Goal: Task Accomplishment & Management: Manage account settings

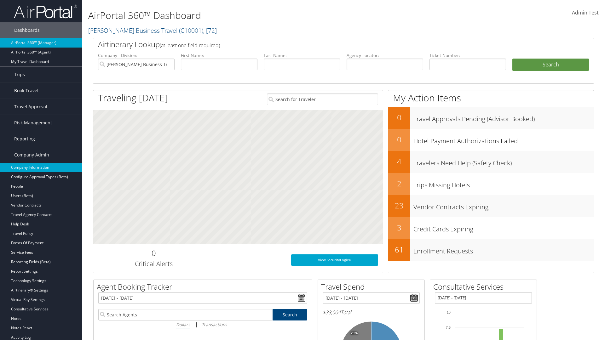
click at [41, 168] on link "Company Information" at bounding box center [41, 167] width 82 height 9
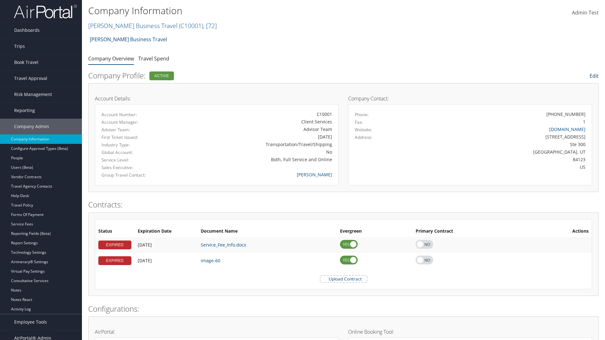
click at [593, 76] on link "Edit" at bounding box center [593, 75] width 9 height 7
select select
